Goal: Transaction & Acquisition: Purchase product/service

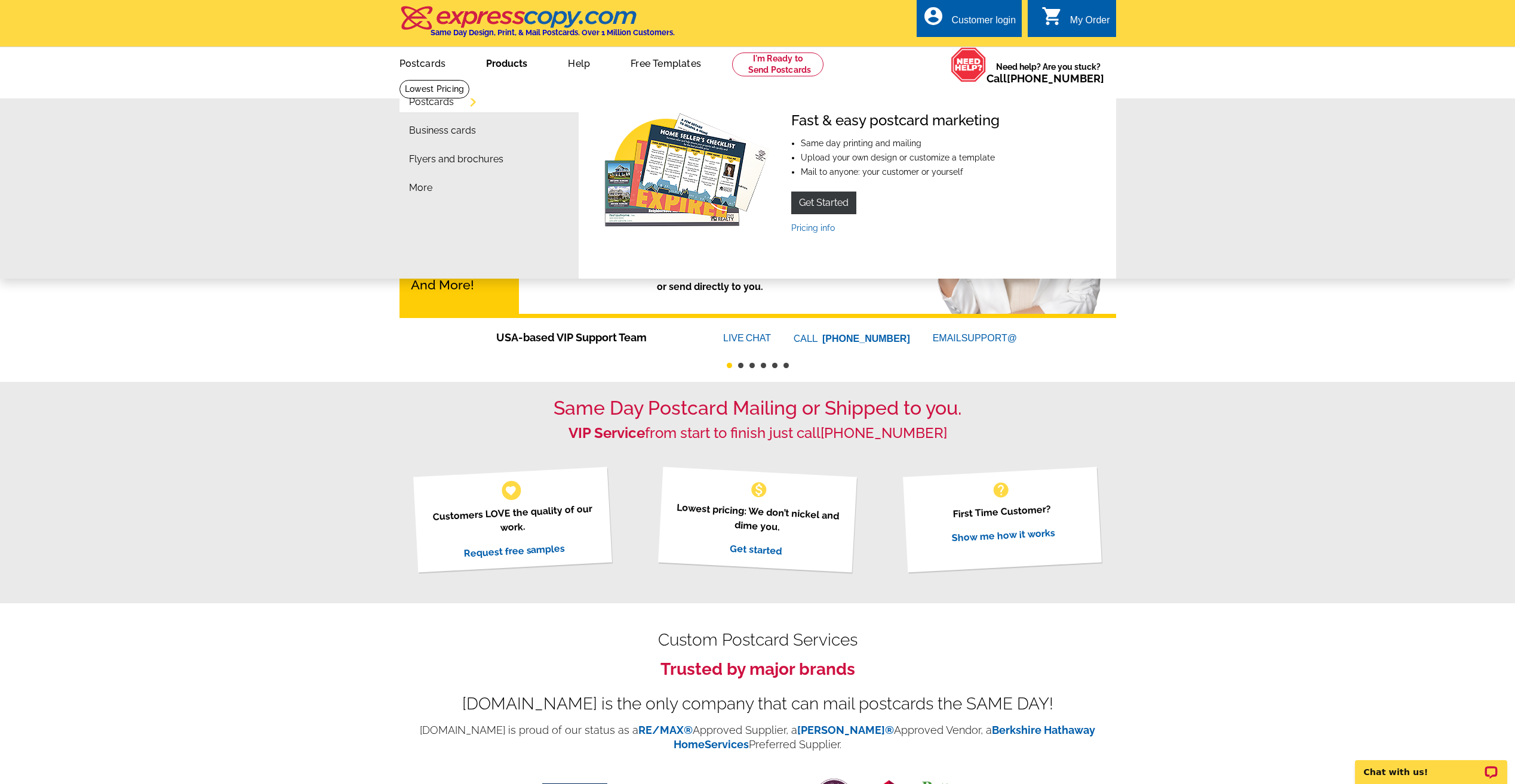
drag, startPoint x: 502, startPoint y: 64, endPoint x: 471, endPoint y: 97, distance: 45.3
click at [502, 64] on link "Products" at bounding box center [506, 62] width 79 height 28
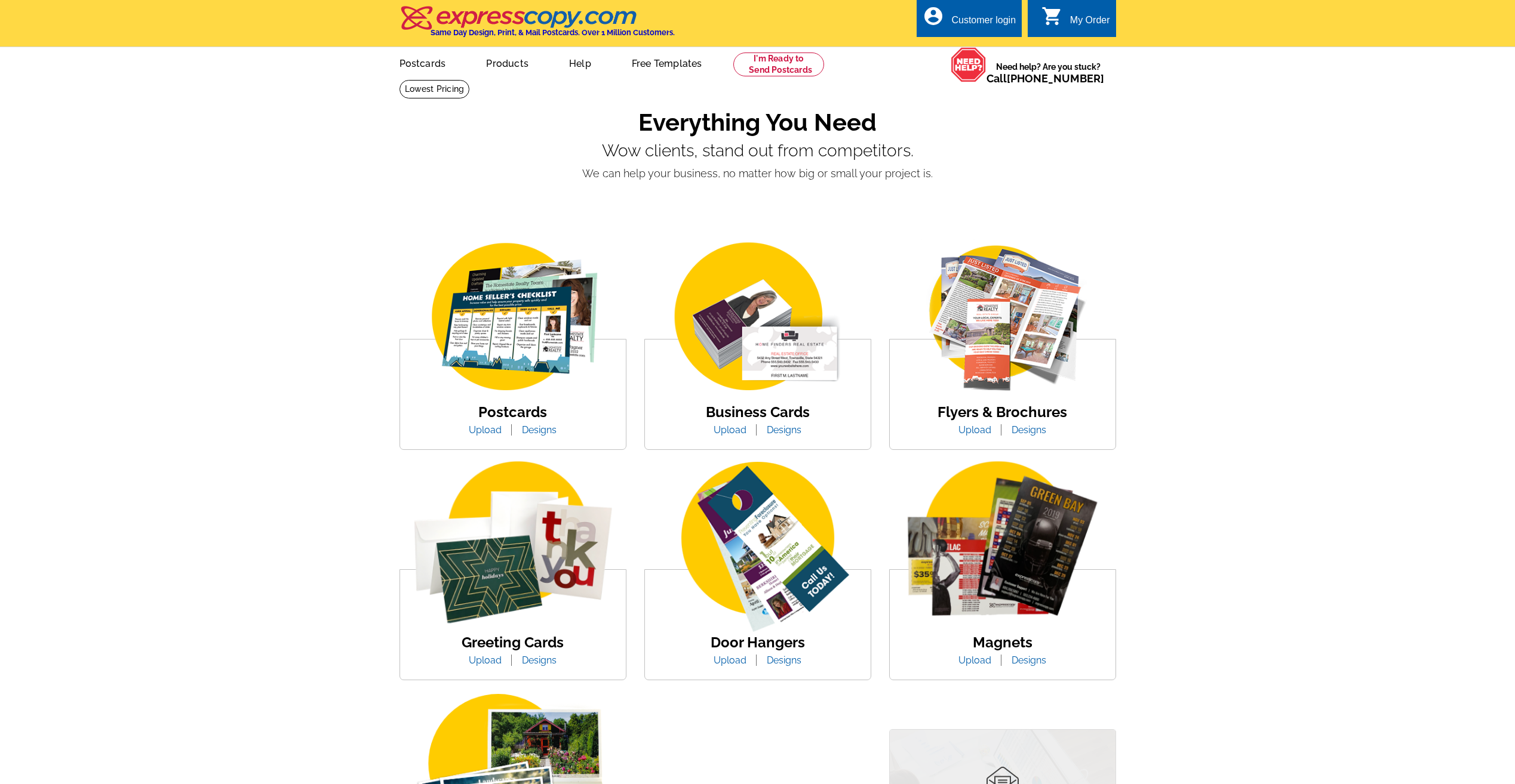
click at [488, 332] on img at bounding box center [513, 317] width 203 height 157
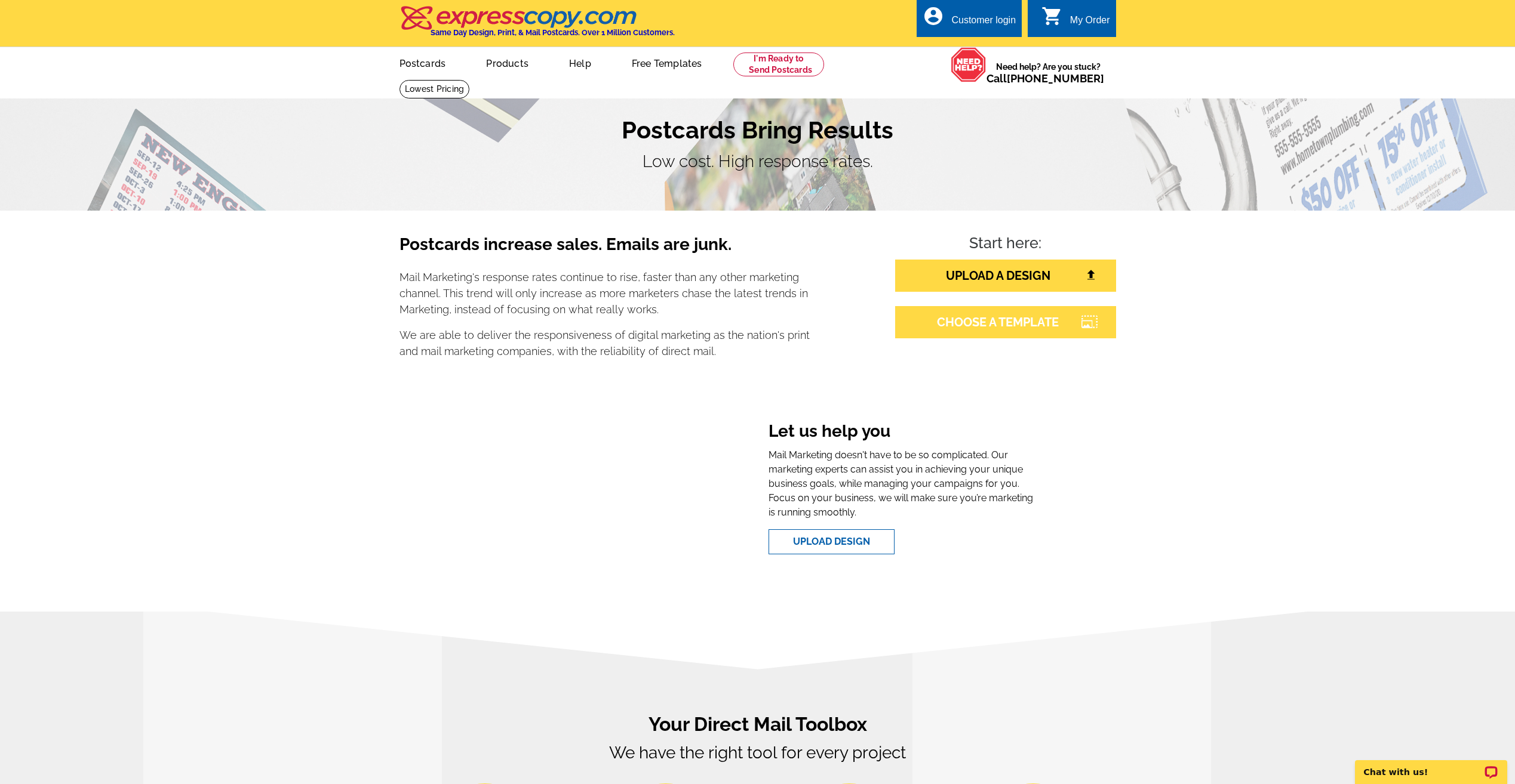
click at [971, 327] on link "CHOOSE A TEMPLATE" at bounding box center [1005, 322] width 221 height 32
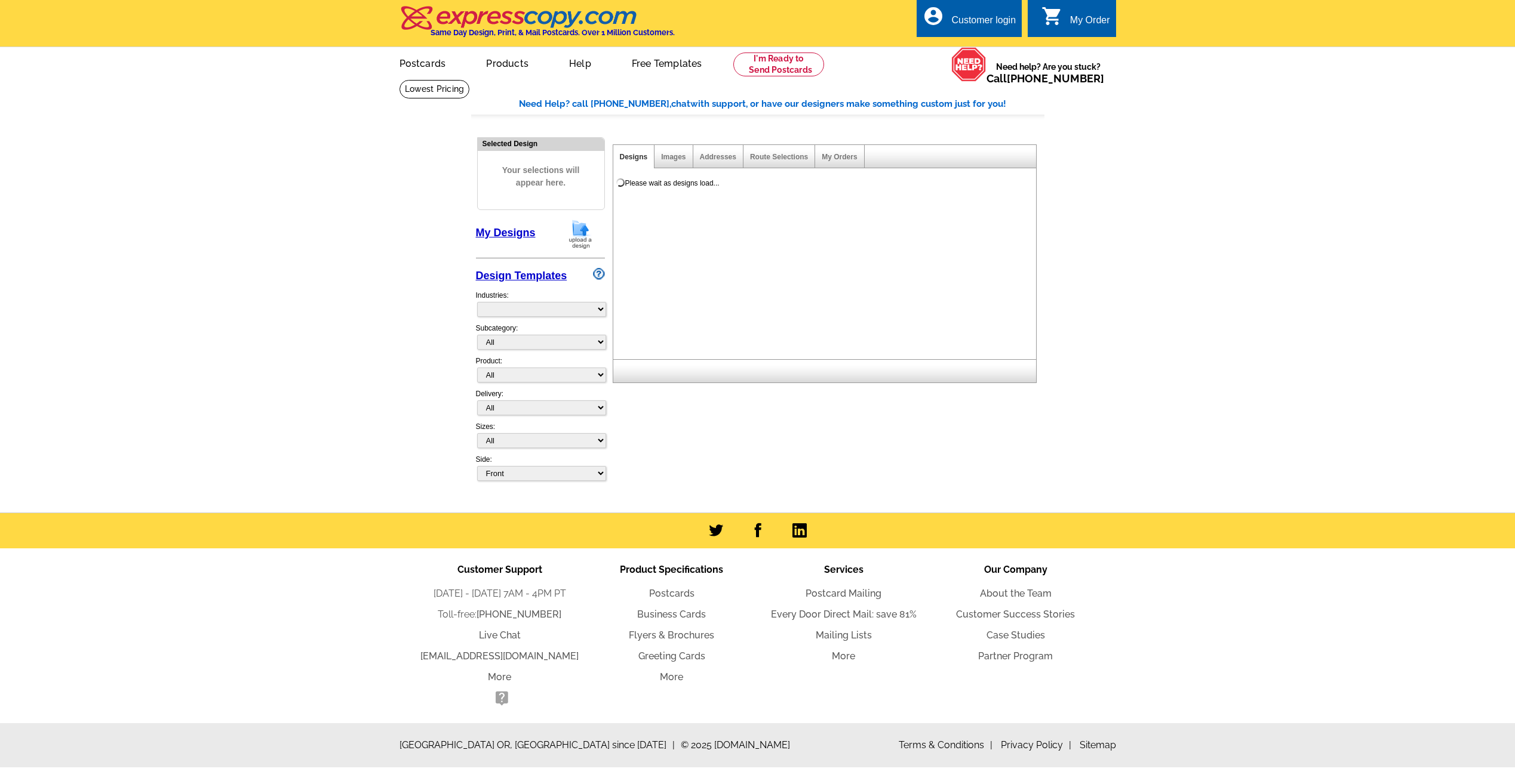
select select "785"
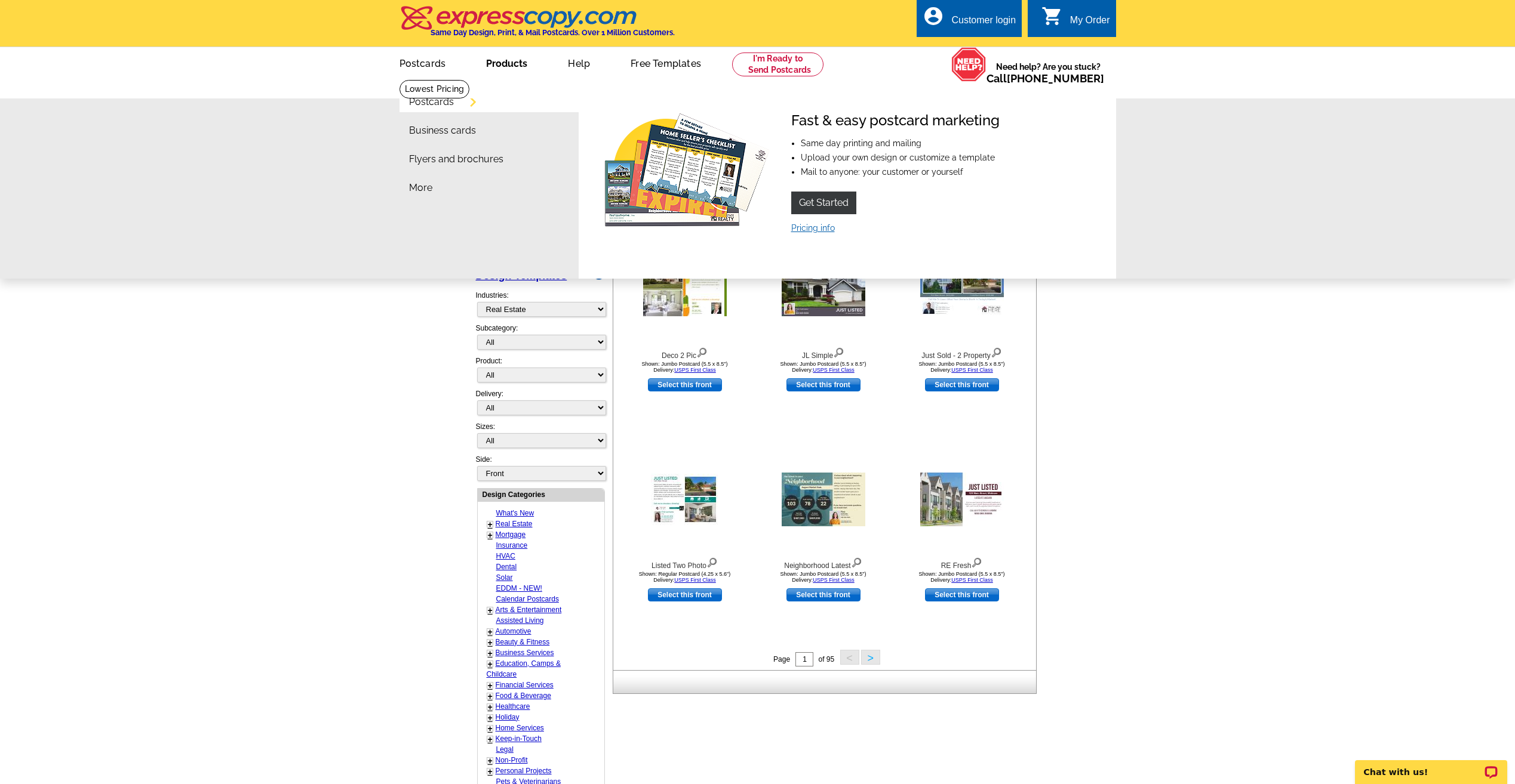
click at [821, 228] on link "Pricing info" at bounding box center [813, 228] width 44 height 9
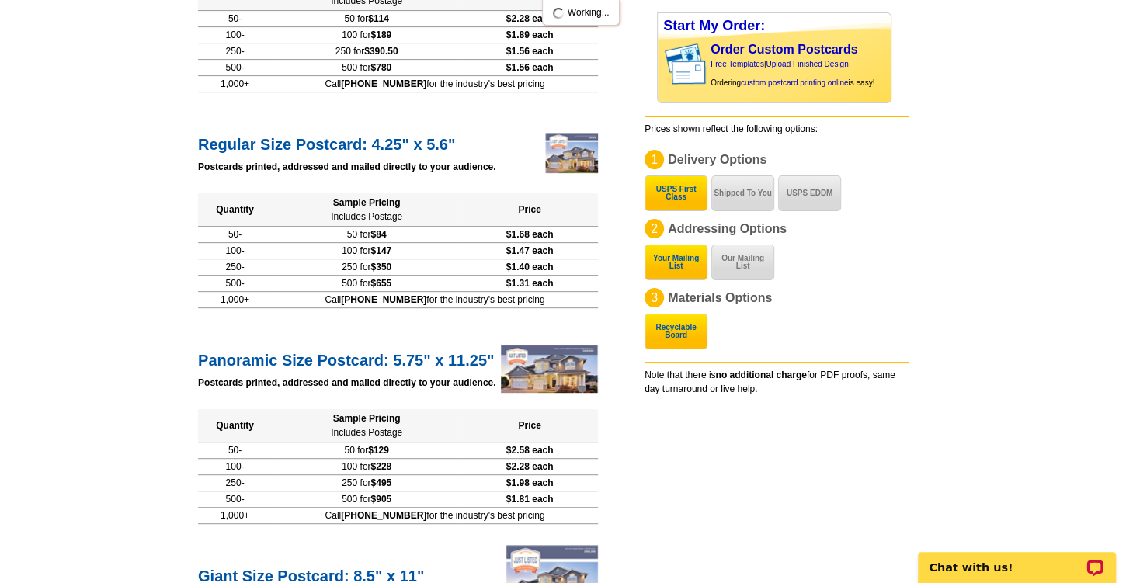
scroll to position [443, 0]
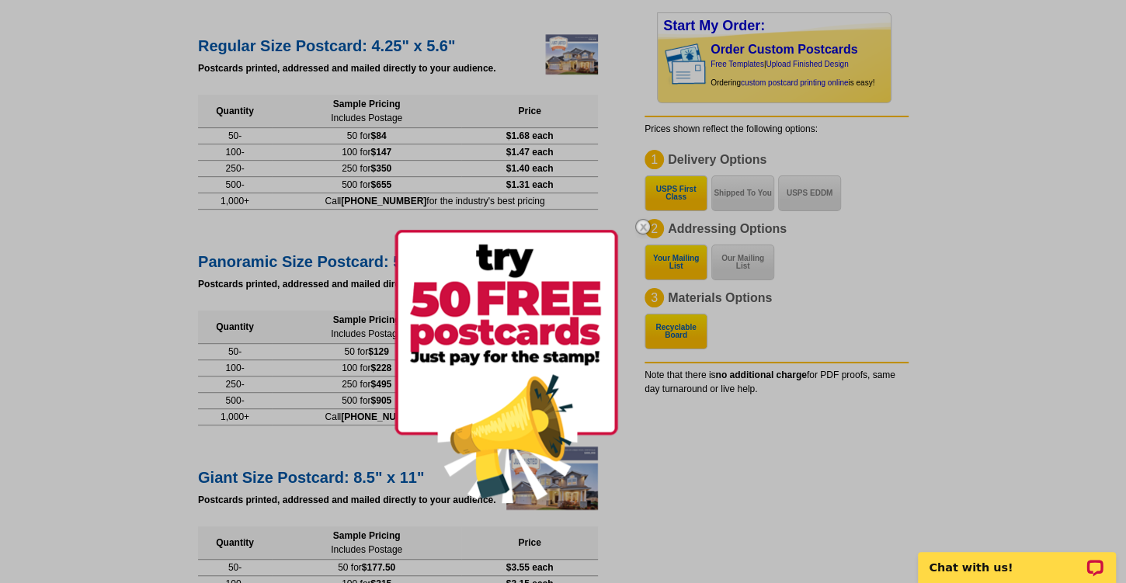
click at [644, 227] on img at bounding box center [642, 226] width 45 height 45
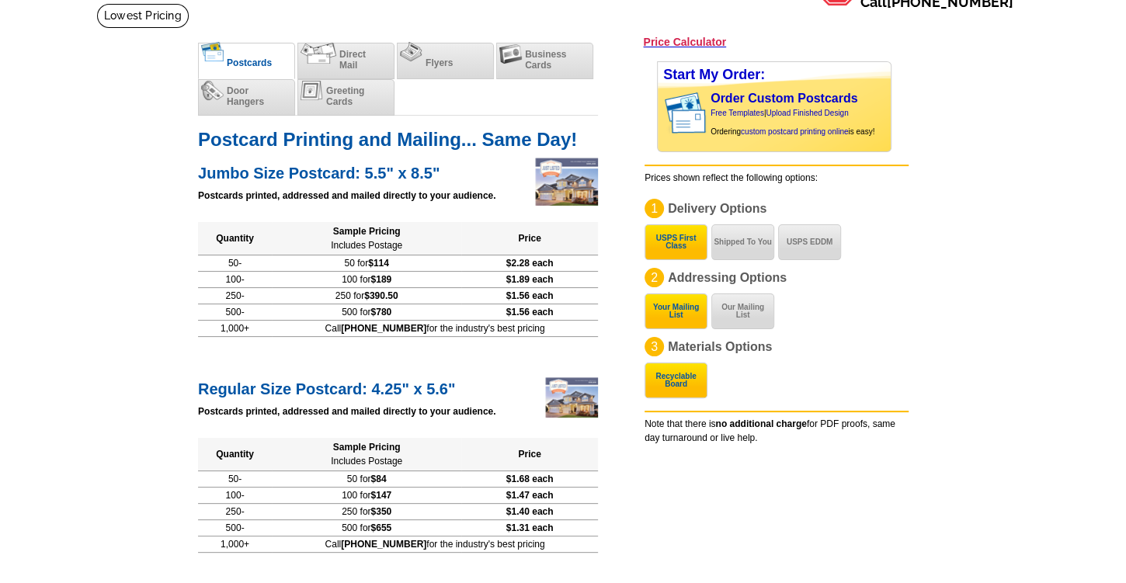
scroll to position [89, 0]
